Goal: Information Seeking & Learning: Find specific page/section

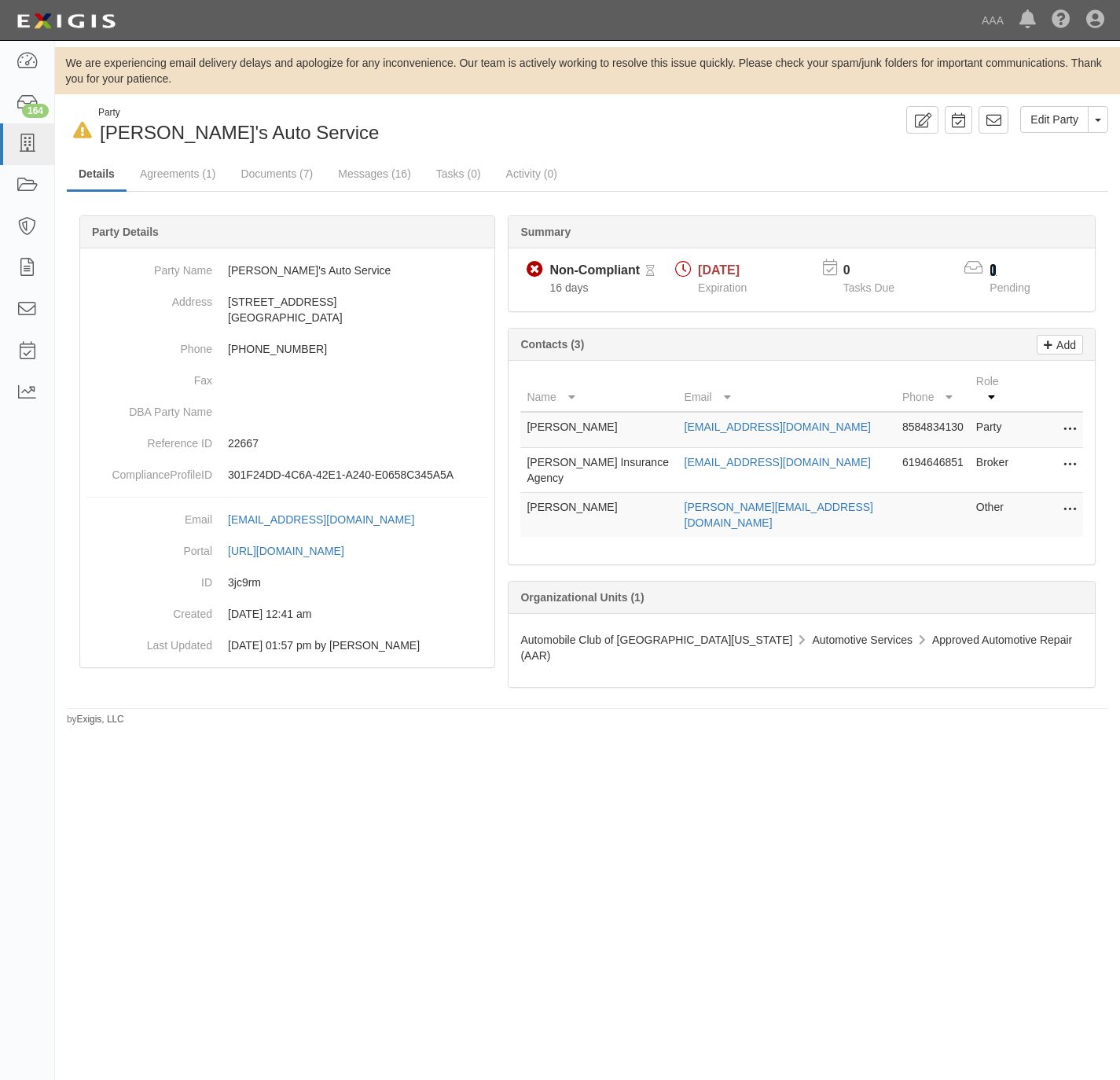
click at [990, 265] on link "1" at bounding box center [993, 270] width 7 height 14
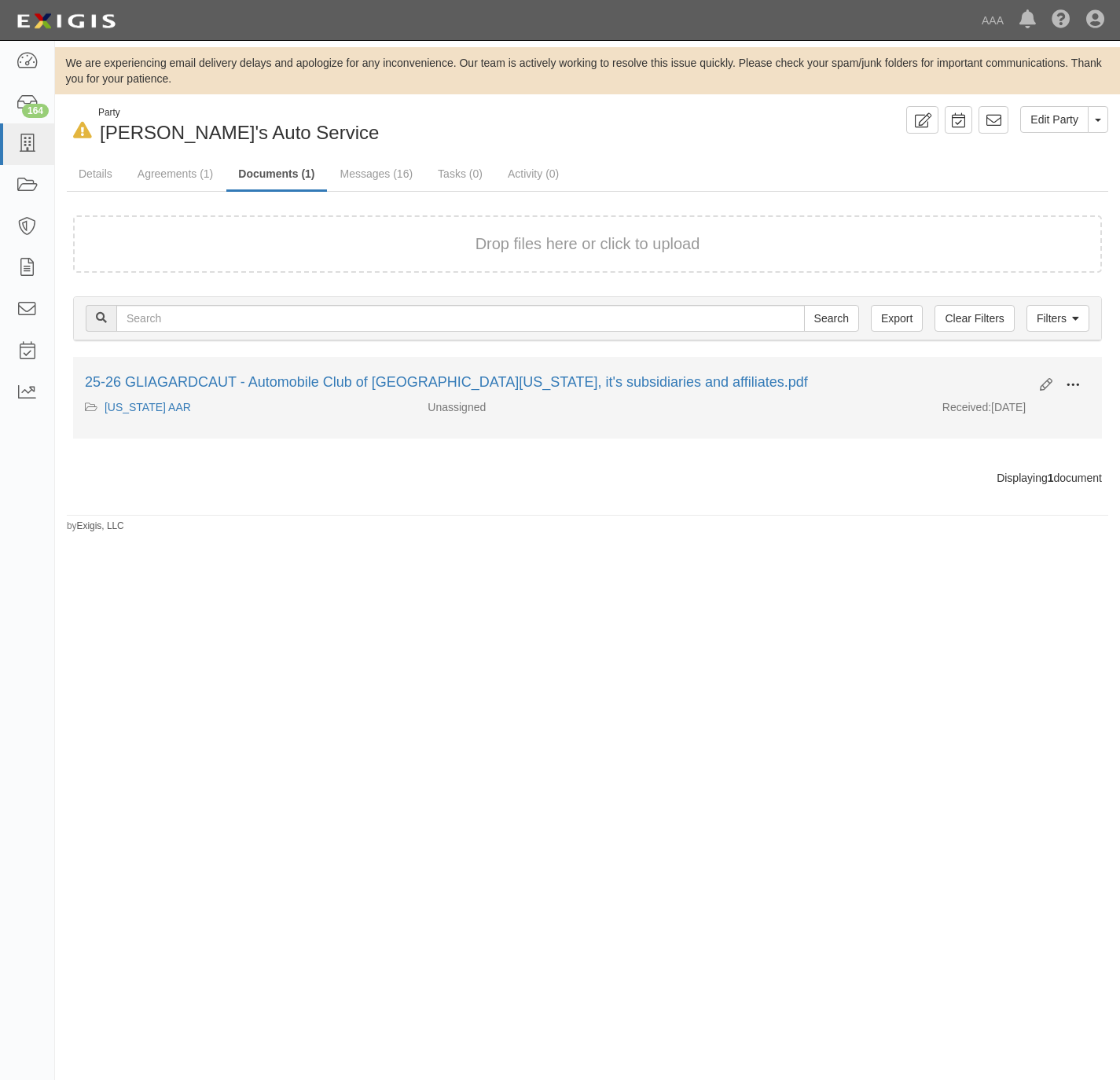
click at [1066, 383] on span at bounding box center [1072, 385] width 14 height 14
click at [1003, 408] on link "View" at bounding box center [997, 408] width 124 height 28
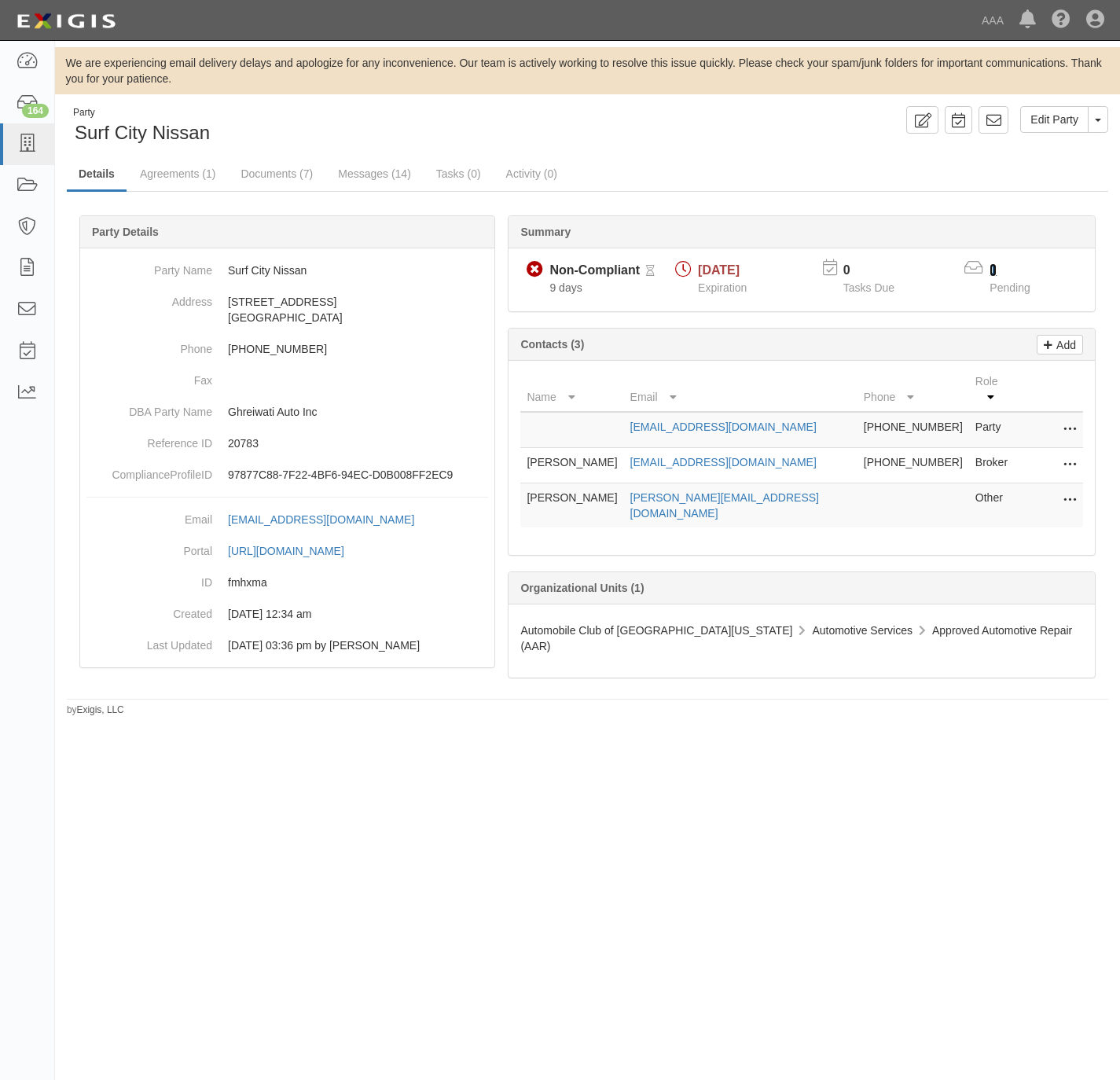
click at [991, 273] on link "1" at bounding box center [993, 270] width 7 height 14
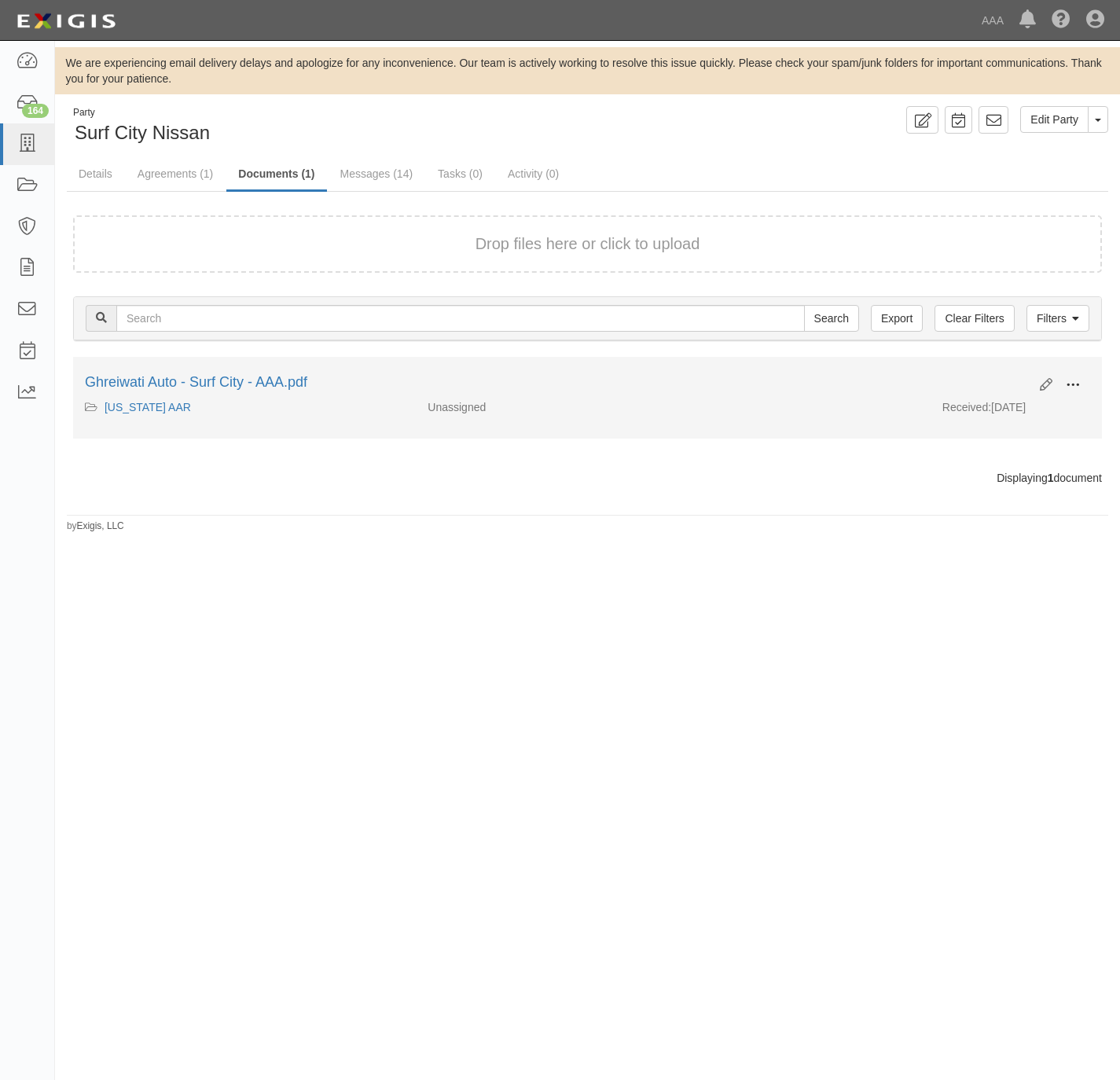
click at [1072, 380] on span at bounding box center [1072, 385] width 14 height 14
click at [993, 409] on link "View" at bounding box center [997, 408] width 124 height 28
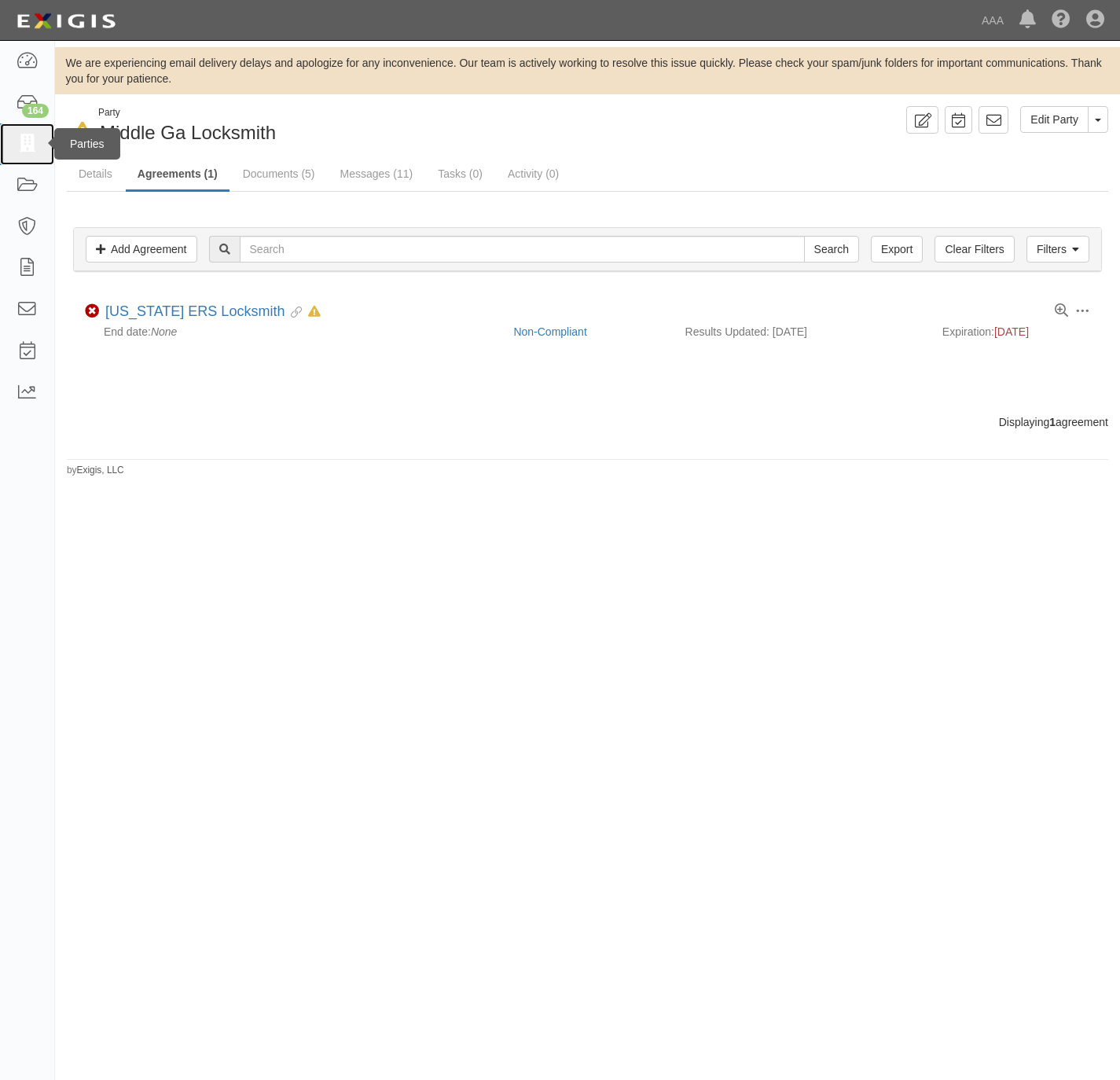
click at [16, 141] on icon at bounding box center [26, 144] width 22 height 18
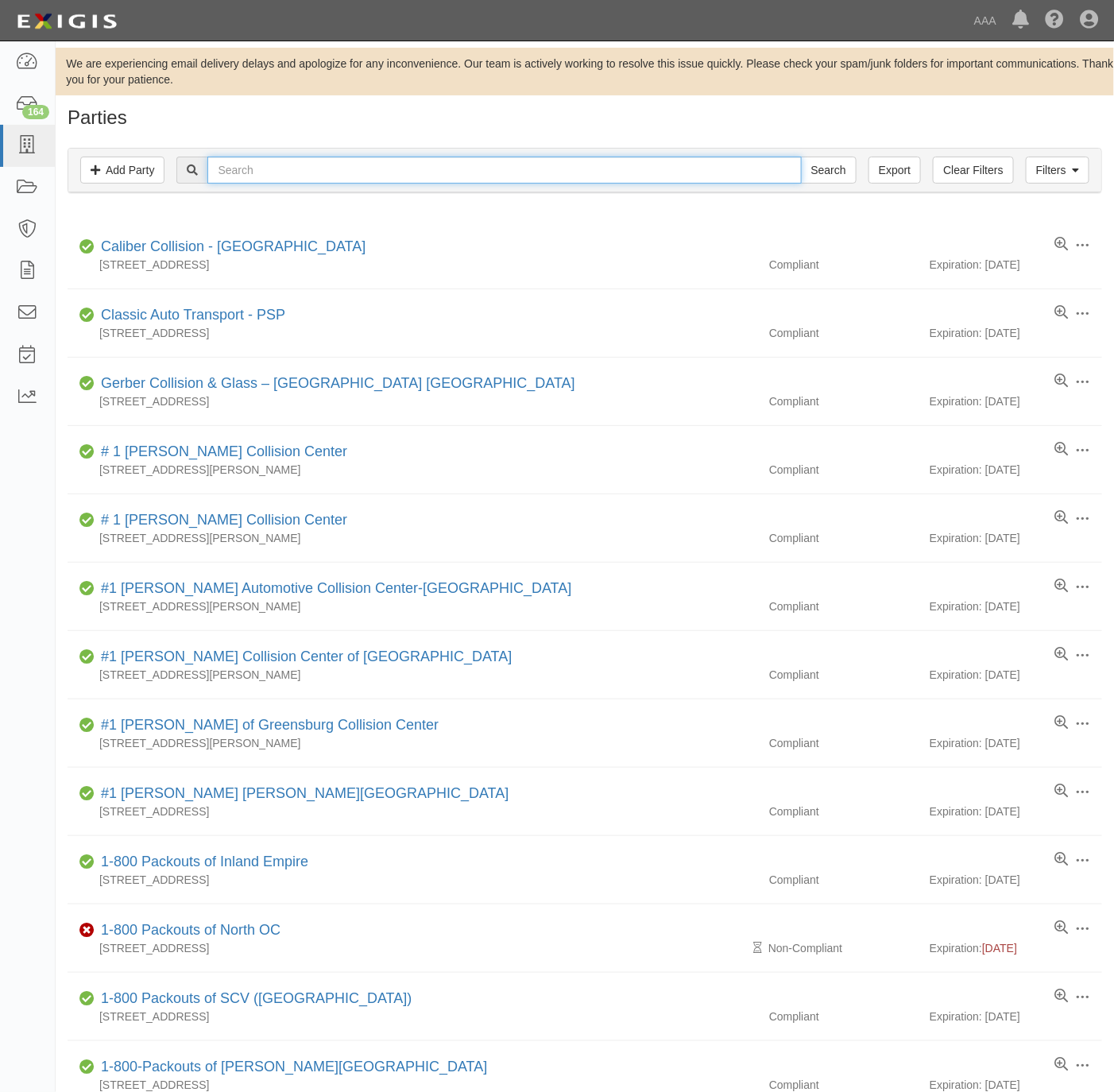
click at [428, 162] on input "text" at bounding box center [504, 170] width 594 height 27
paste input "RIDGEWAY TOW &"
type input "[PERSON_NAME] TOW"
click at [801, 157] on input "Search" at bounding box center [828, 170] width 56 height 27
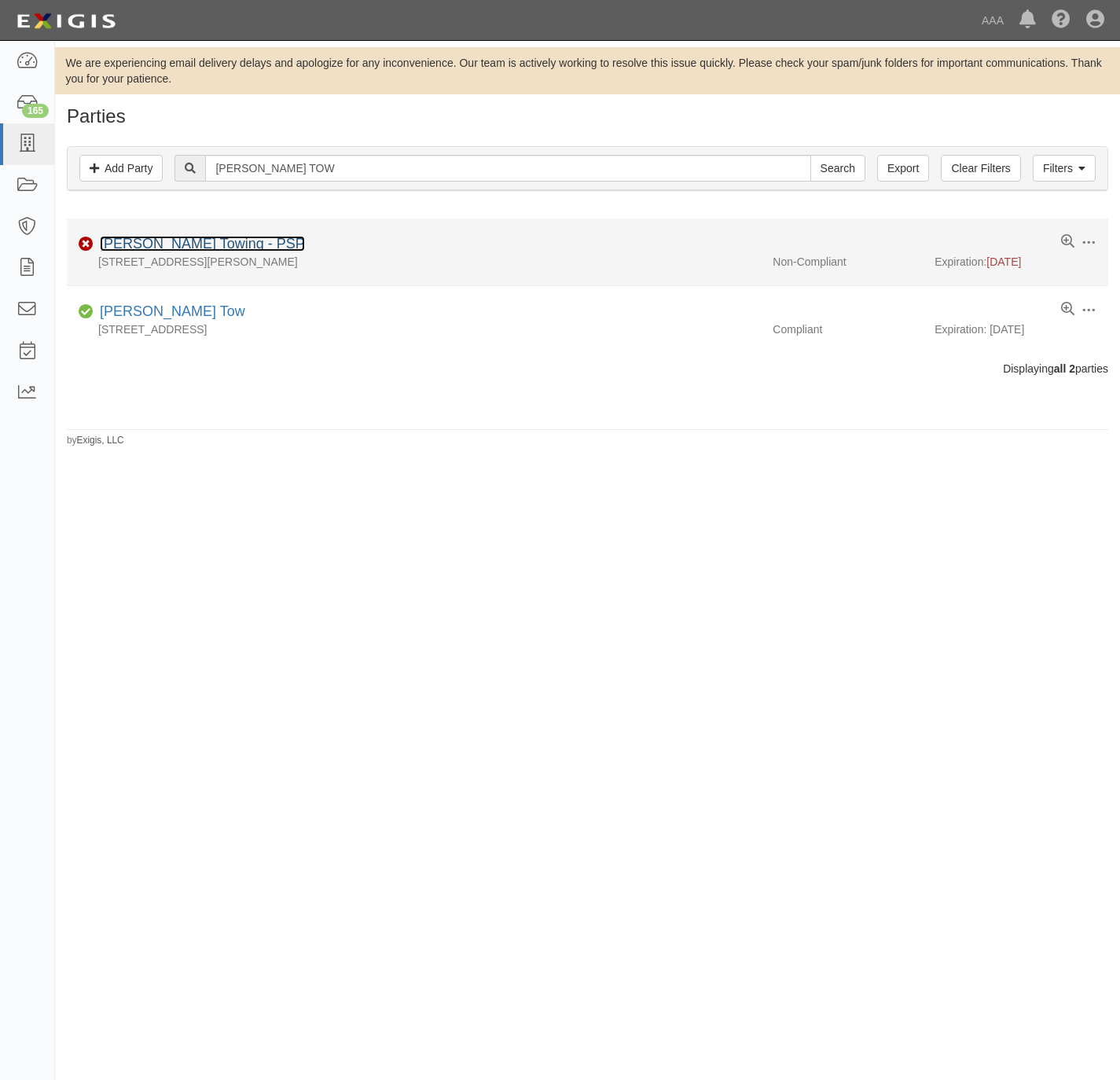
click at [205, 245] on link "[PERSON_NAME] Towing - PSP" at bounding box center [202, 243] width 205 height 15
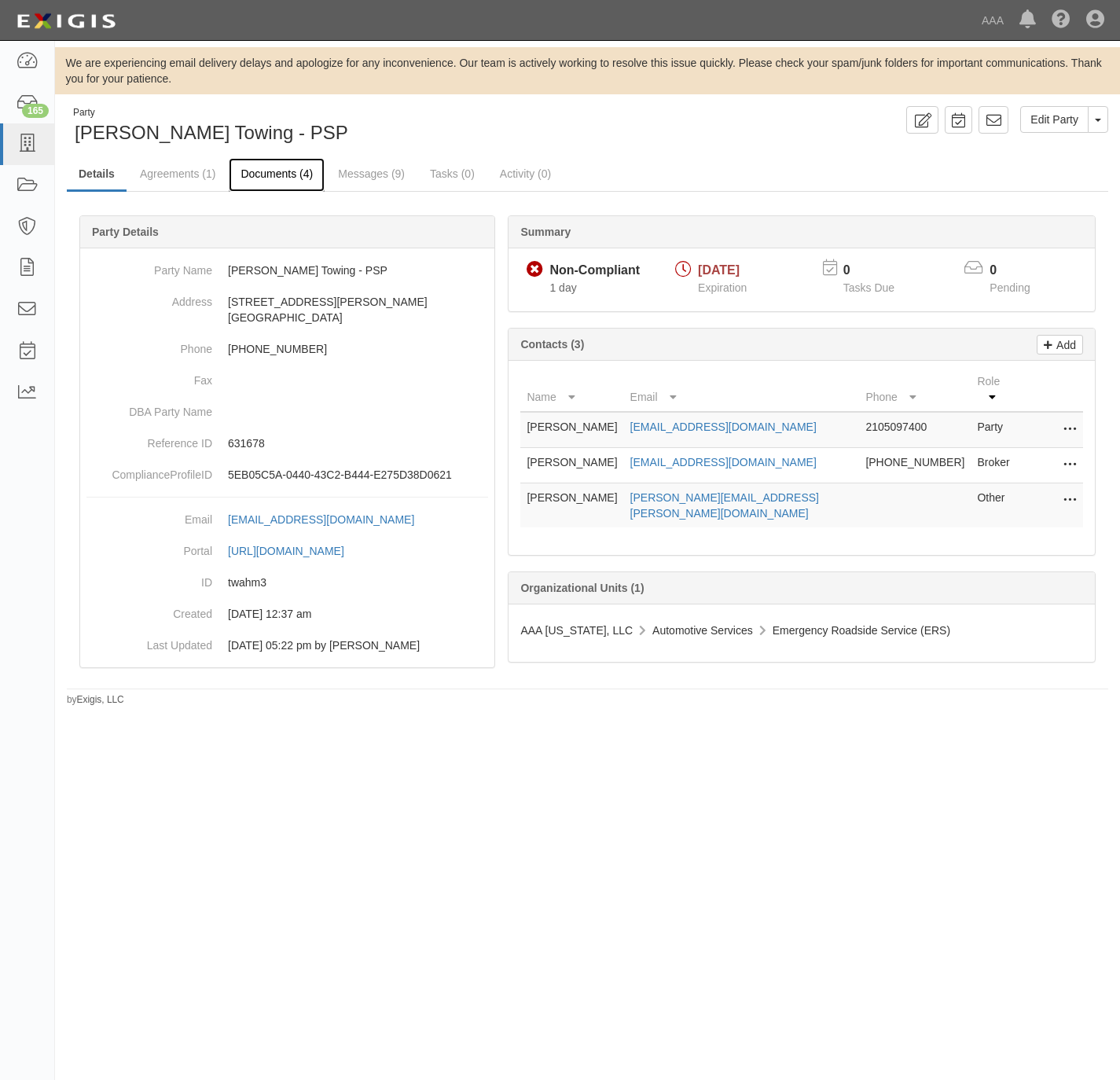
click at [271, 168] on link "Documents (4)" at bounding box center [277, 175] width 96 height 34
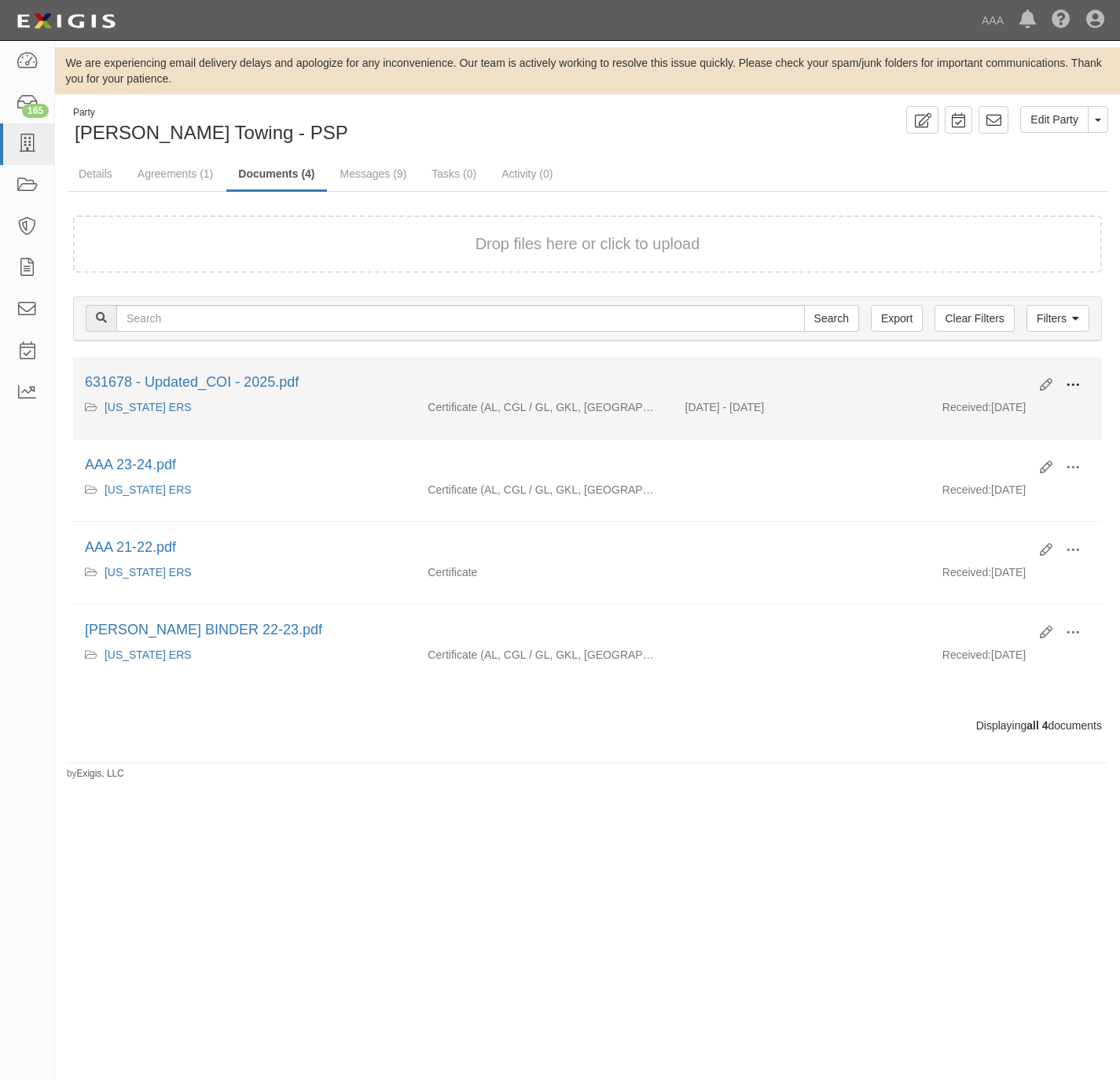
drag, startPoint x: 1077, startPoint y: 383, endPoint x: 1029, endPoint y: 406, distance: 53.2
click at [1075, 385] on span at bounding box center [1072, 385] width 14 height 14
click at [984, 411] on link "View" at bounding box center [997, 408] width 124 height 28
